Goal: Check status: Check status

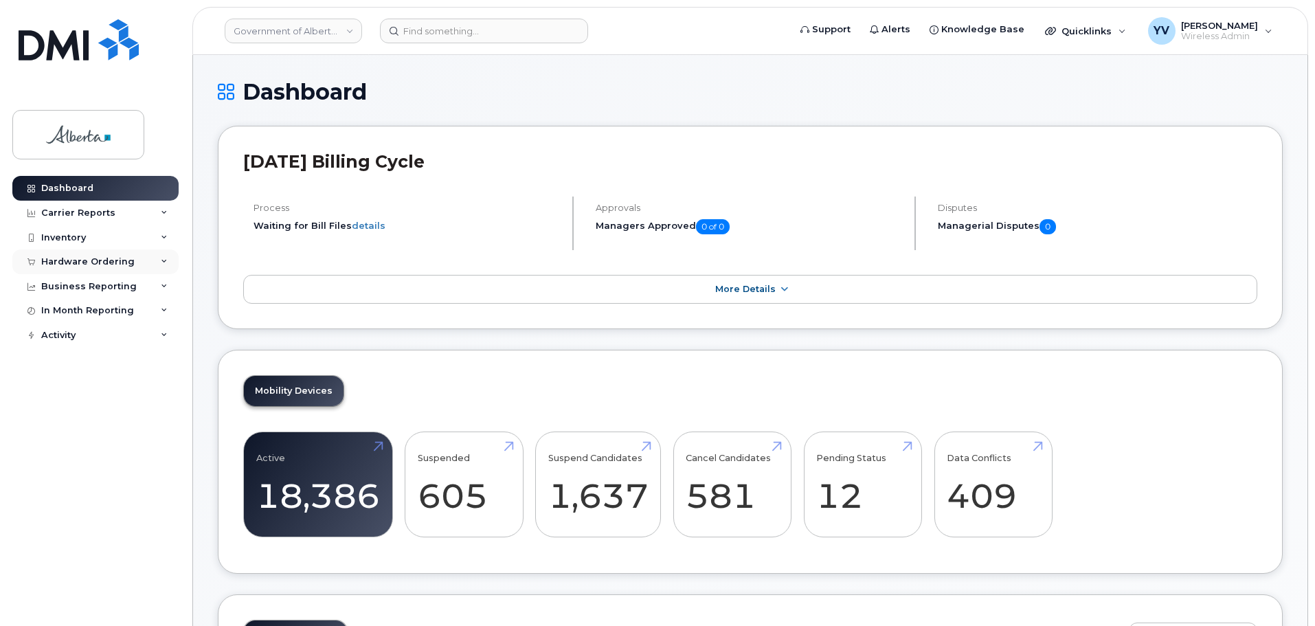
click at [81, 256] on div "Hardware Ordering" at bounding box center [95, 261] width 166 height 25
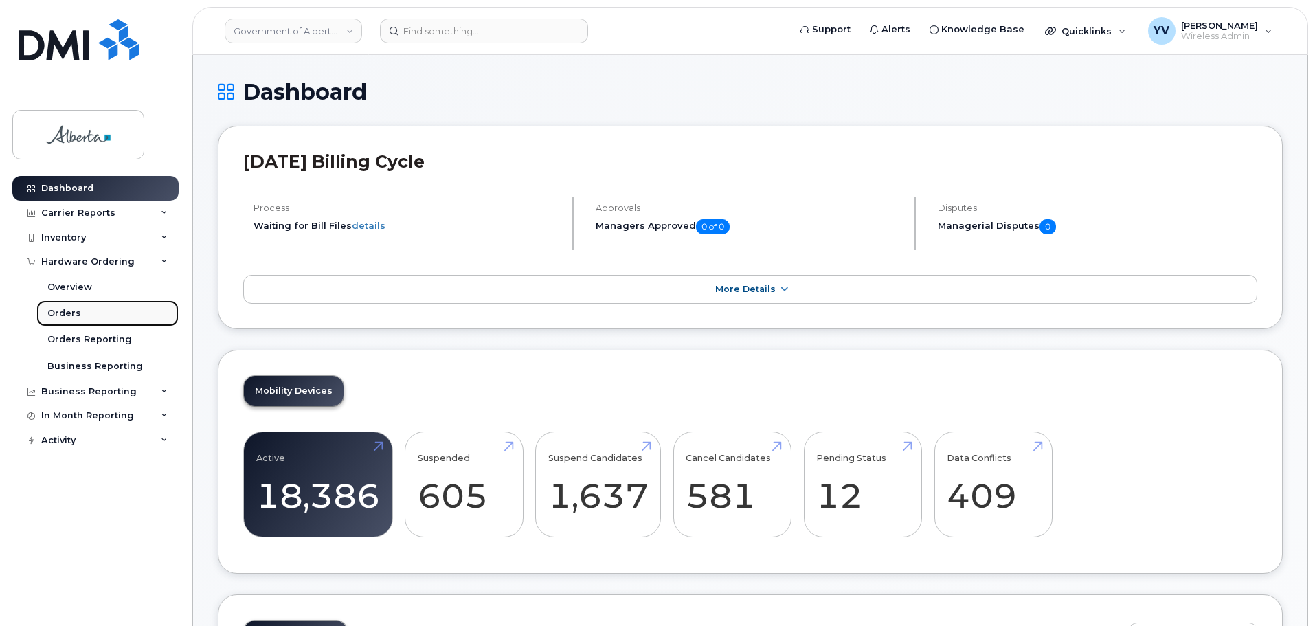
click at [59, 308] on div "Orders" at bounding box center [64, 313] width 34 height 12
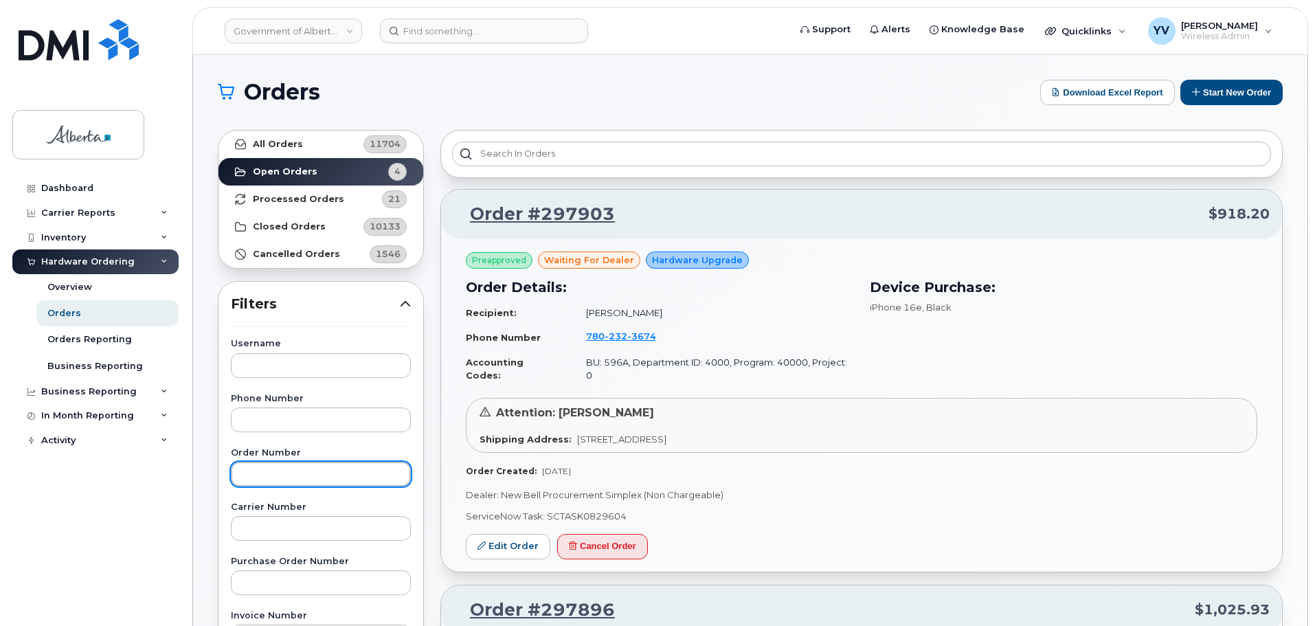
click at [264, 476] on input "text" at bounding box center [321, 474] width 180 height 25
paste input "297893"
type input "297893"
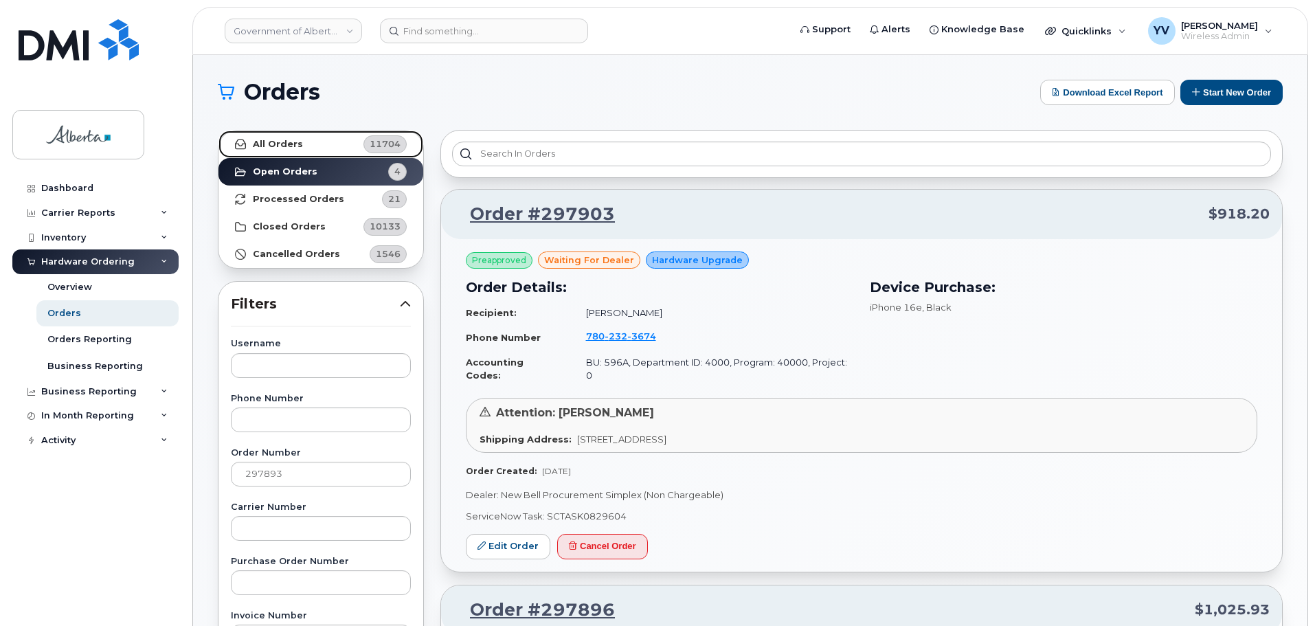
click at [262, 141] on strong "All Orders" at bounding box center [278, 144] width 50 height 11
